Goal: Task Accomplishment & Management: Manage account settings

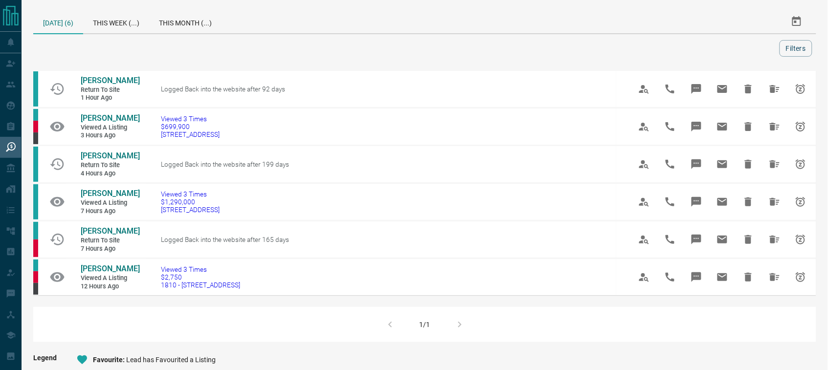
scroll to position [8, 0]
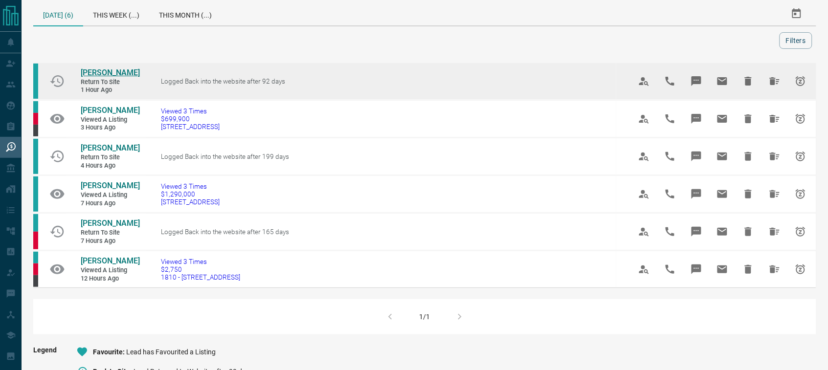
click at [102, 71] on span "[PERSON_NAME]" at bounding box center [110, 72] width 59 height 9
click at [774, 80] on icon "Hide All from Siran Zhang" at bounding box center [775, 81] width 10 height 8
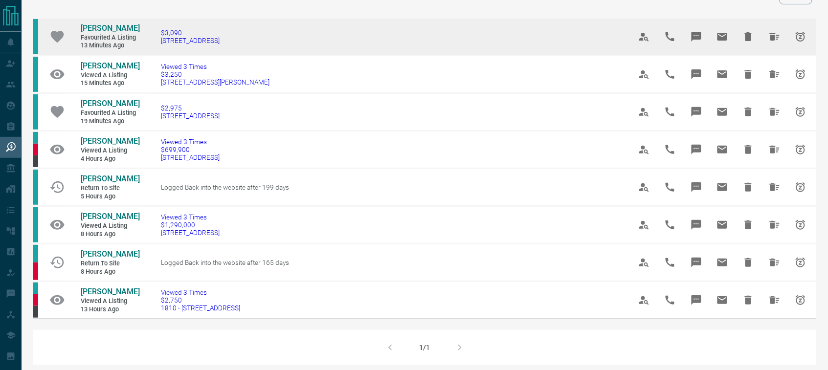
scroll to position [61, 0]
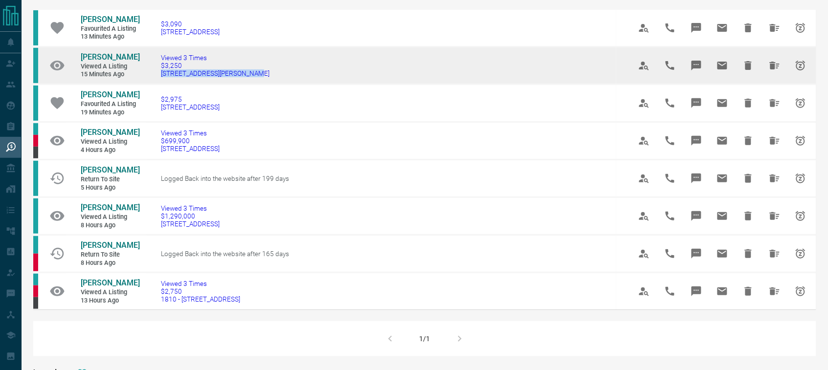
drag, startPoint x: 268, startPoint y: 93, endPoint x: 160, endPoint y: 94, distance: 107.6
click at [160, 85] on td "Viewed 3 Times $3,250 [STREET_ADDRESS][PERSON_NAME]" at bounding box center [381, 66] width 470 height 38
copy span "[STREET_ADDRESS][PERSON_NAME]"
click at [103, 62] on span "[PERSON_NAME]" at bounding box center [110, 56] width 59 height 9
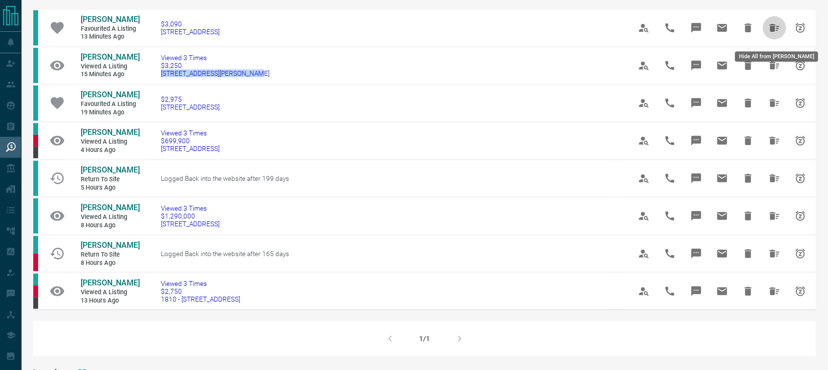
drag, startPoint x: 778, startPoint y: 32, endPoint x: 773, endPoint y: 37, distance: 6.6
click at [777, 32] on icon "Hide All from Jennifer Ijeomah" at bounding box center [775, 28] width 12 height 12
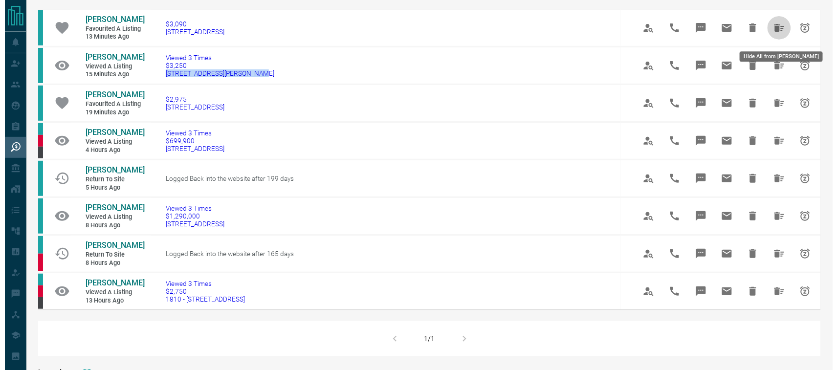
scroll to position [0, 0]
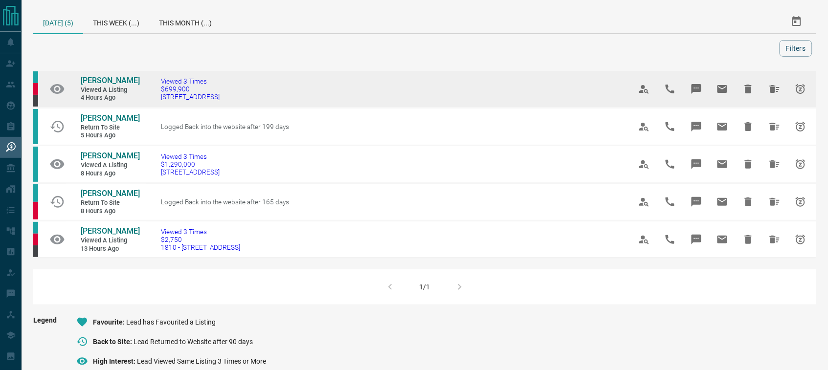
drag, startPoint x: 225, startPoint y: 101, endPoint x: 162, endPoint y: 104, distance: 63.2
click at [162, 104] on td "Viewed 3 Times $699,900 [STREET_ADDRESS]" at bounding box center [381, 89] width 470 height 38
copy span "[STREET_ADDRESS]"
click at [120, 81] on span "[PERSON_NAME]" at bounding box center [110, 80] width 59 height 9
click at [774, 91] on icon "Hide All from Lindsay Stern" at bounding box center [775, 89] width 10 height 8
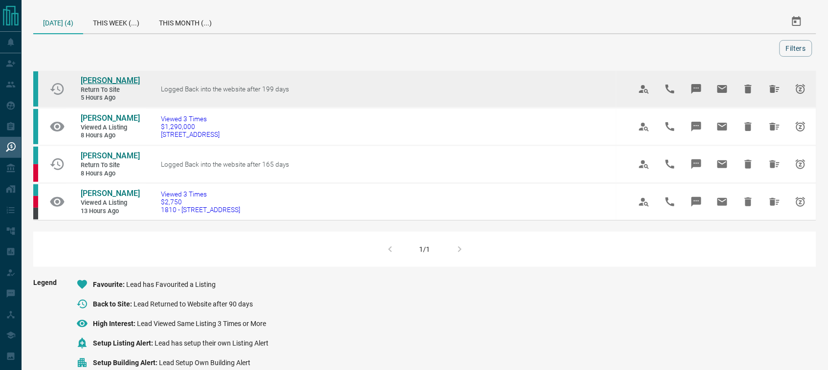
click at [110, 85] on span "[PERSON_NAME]" at bounding box center [110, 80] width 59 height 9
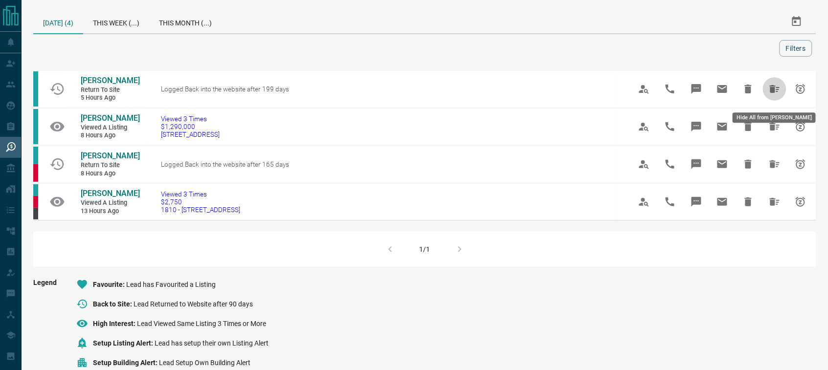
click at [777, 92] on icon "Hide All from Antonella Barrasso" at bounding box center [775, 89] width 12 height 12
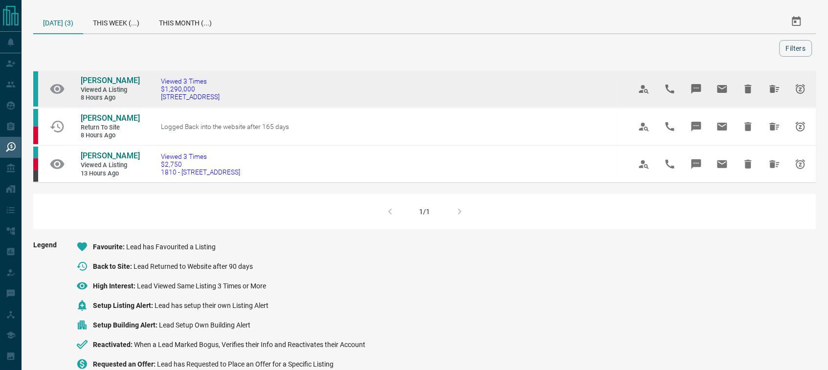
drag, startPoint x: 199, startPoint y: 108, endPoint x: 155, endPoint y: 105, distance: 43.6
click at [155, 105] on td "Viewed 3 Times $1,290,000 [STREET_ADDRESS]" at bounding box center [381, 89] width 470 height 38
copy span "[STREET_ADDRESS]"
click at [108, 78] on span "[PERSON_NAME]" at bounding box center [110, 80] width 59 height 9
drag, startPoint x: 773, startPoint y: 87, endPoint x: 706, endPoint y: 89, distance: 67.5
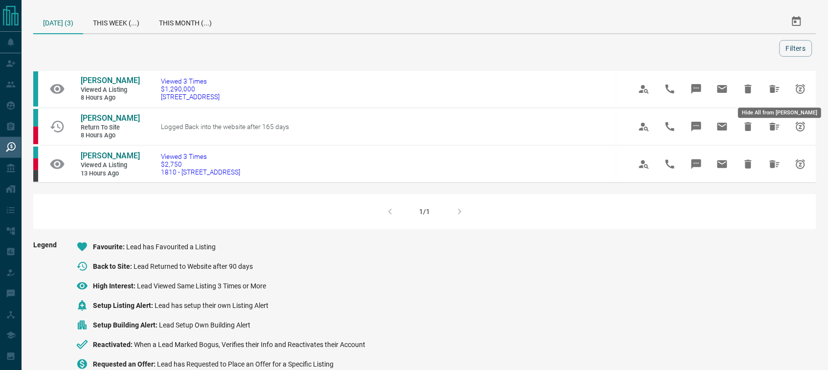
click at [773, 88] on icon "Hide All from Tracy Cowley" at bounding box center [775, 89] width 10 height 8
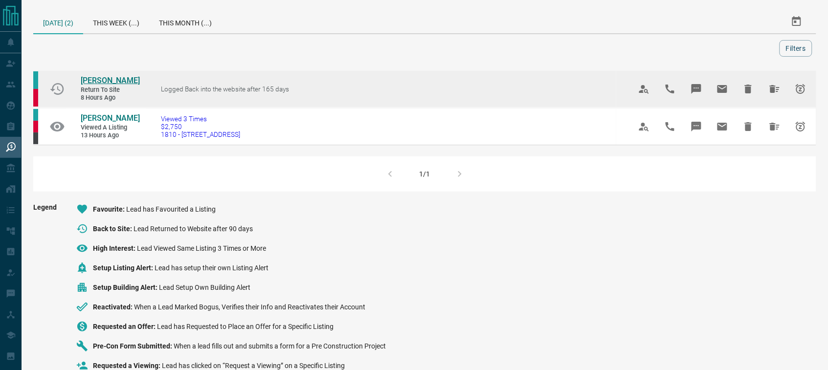
click at [119, 82] on span "[PERSON_NAME]" at bounding box center [110, 80] width 59 height 9
click at [775, 88] on icon "Hide All from Amer Kakish" at bounding box center [775, 89] width 10 height 8
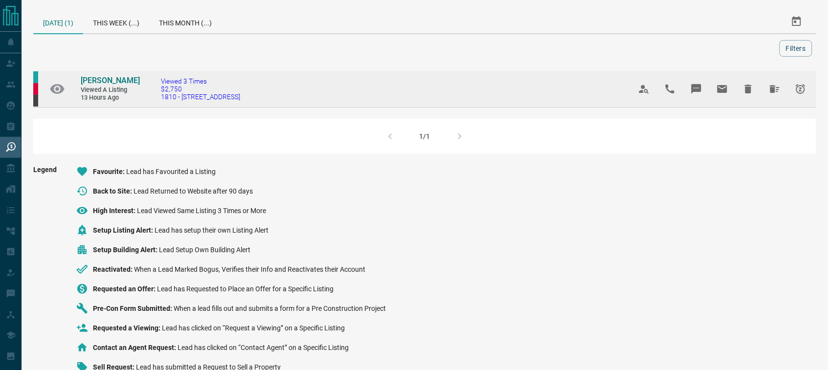
drag, startPoint x: 214, startPoint y: 103, endPoint x: 157, endPoint y: 103, distance: 57.2
click at [157, 103] on td "Viewed 3 Times $2,750 1810 - [STREET_ADDRESS]" at bounding box center [381, 88] width 470 height 37
copy span "1810 - [STREET_ADDRESS]"
click at [102, 77] on span "[PERSON_NAME]" at bounding box center [110, 80] width 59 height 9
click at [773, 92] on icon "Hide All from Carrie Pereir" at bounding box center [775, 89] width 10 height 8
